Goal: Transaction & Acquisition: Purchase product/service

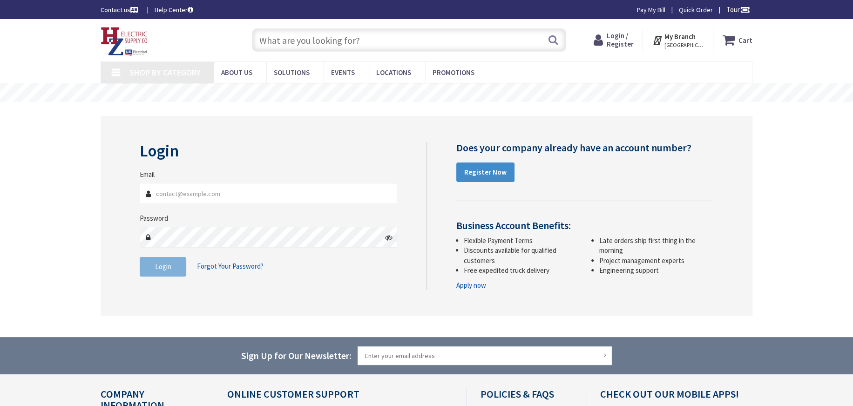
type input "jean@mbprecision.net"
click at [367, 284] on fieldset "Email jean@mbprecision.net Password Login Forgot Your Password?" at bounding box center [269, 228] width 258 height 116
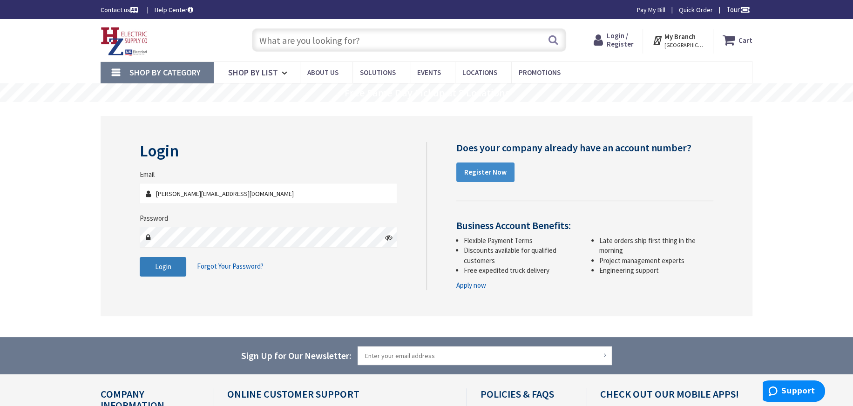
click at [170, 265] on span "Login" at bounding box center [163, 266] width 16 height 9
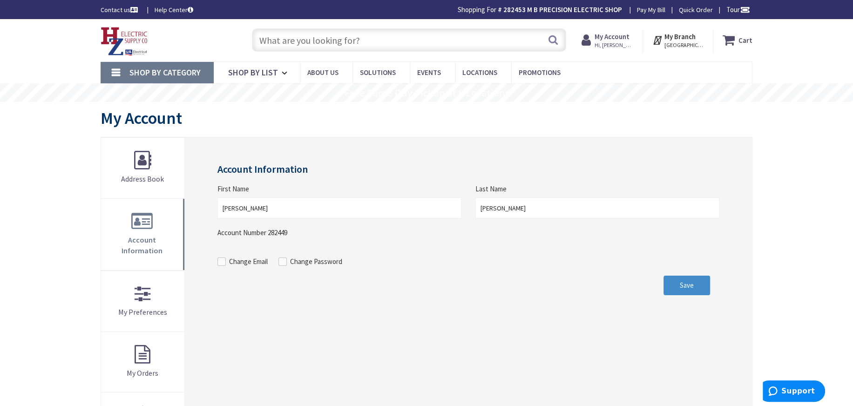
click at [276, 37] on input "text" at bounding box center [409, 39] width 314 height 23
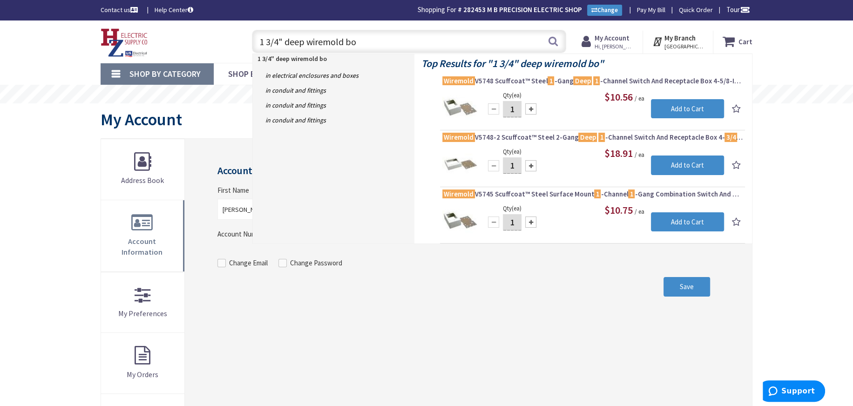
type input "1 3/4" deep wiremold box"
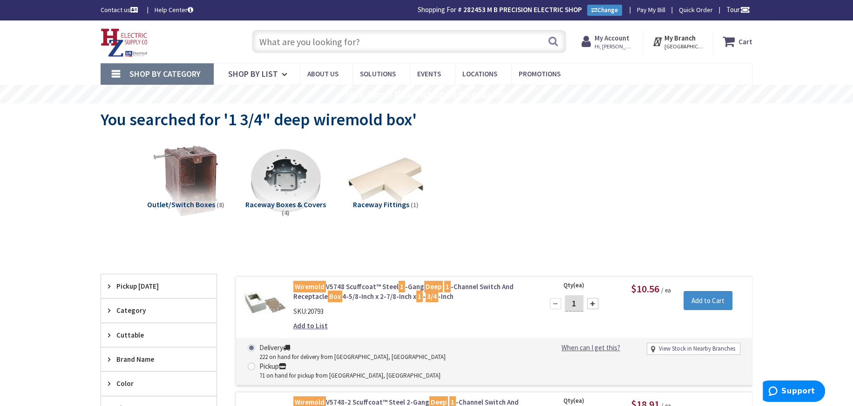
click at [324, 40] on input "text" at bounding box center [409, 41] width 314 height 23
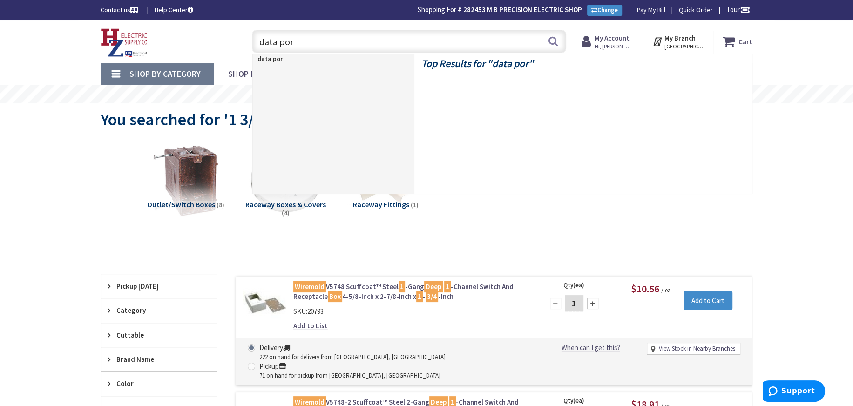
type input "data port"
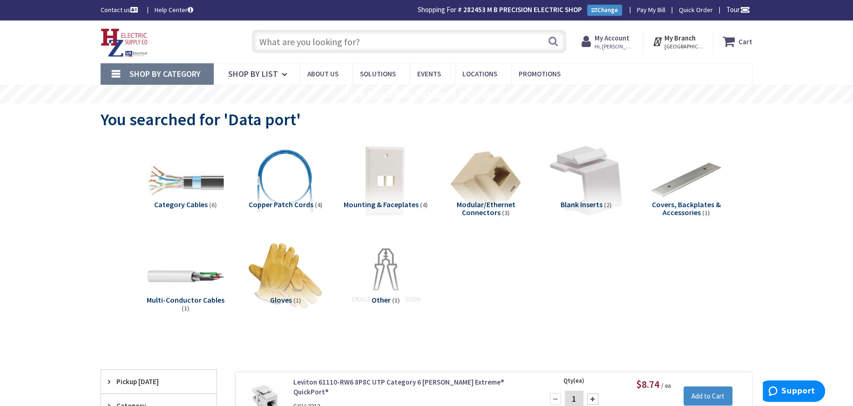
click at [273, 41] on input "text" at bounding box center [409, 41] width 314 height 23
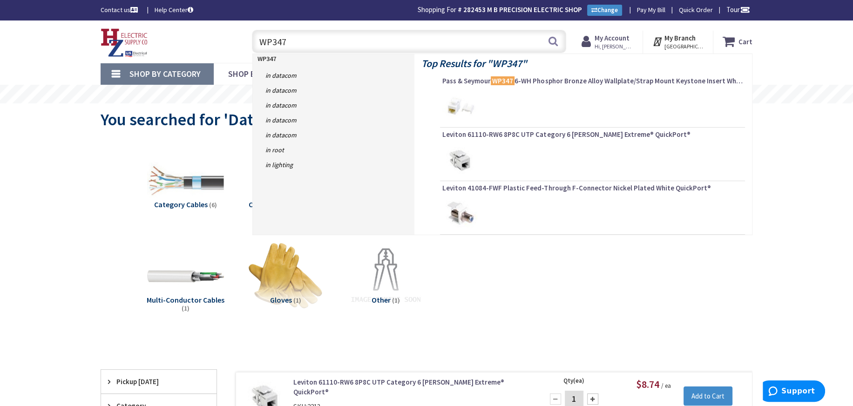
type input "WP3476"
